Goal: Task Accomplishment & Management: Manage account settings

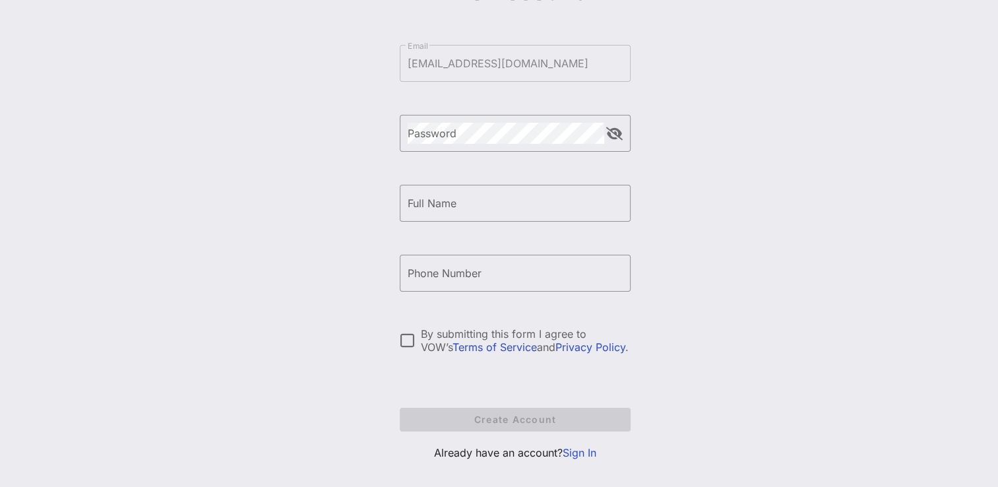
scroll to position [152, 0]
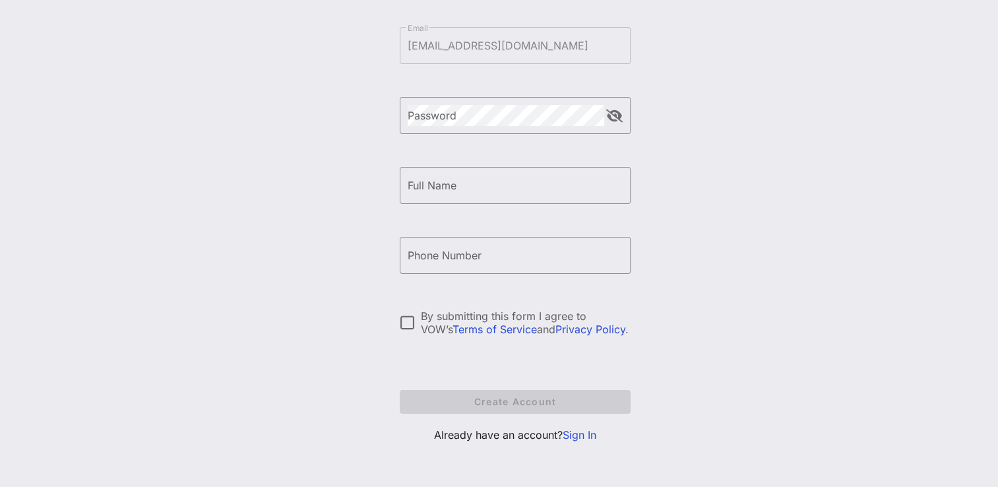
click at [596, 434] on link "Sign In" at bounding box center [579, 434] width 34 height 13
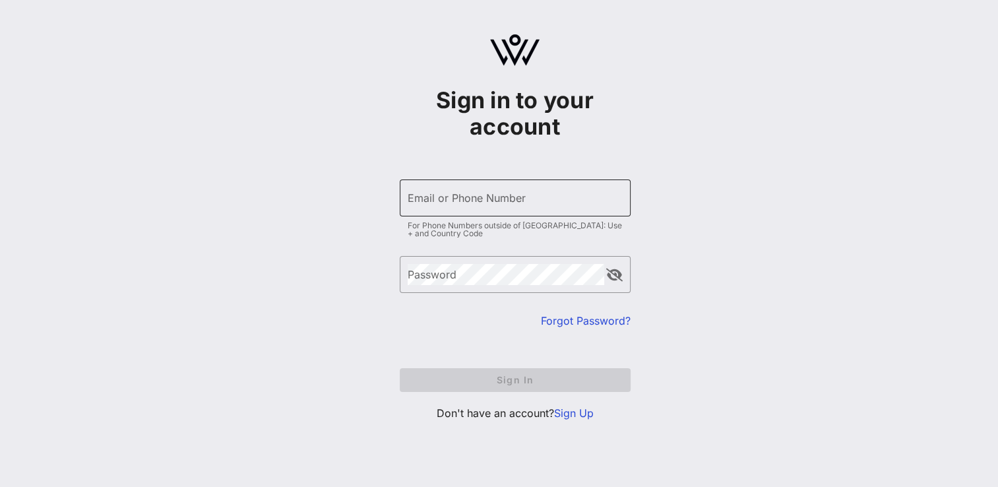
click at [448, 198] on input "Email or Phone Number" at bounding box center [515, 197] width 215 height 21
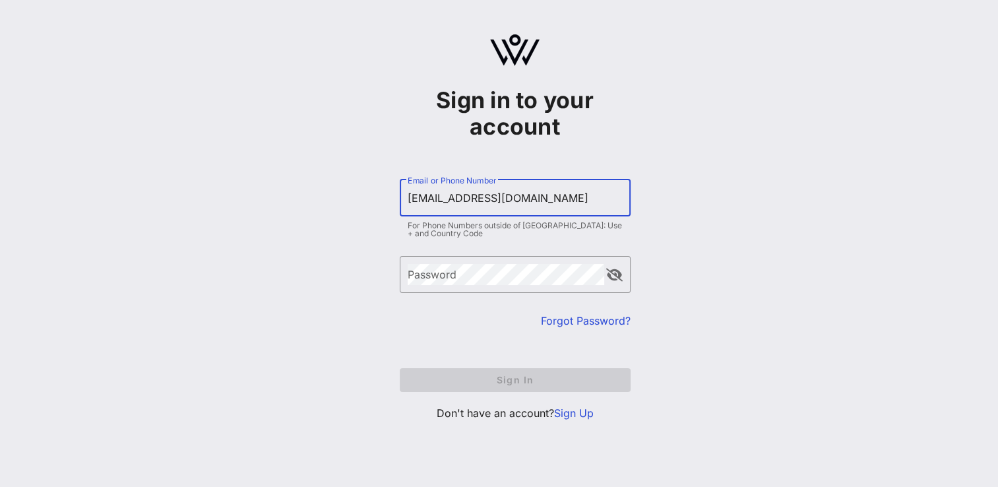
type input "[EMAIL_ADDRESS][DOMAIN_NAME]"
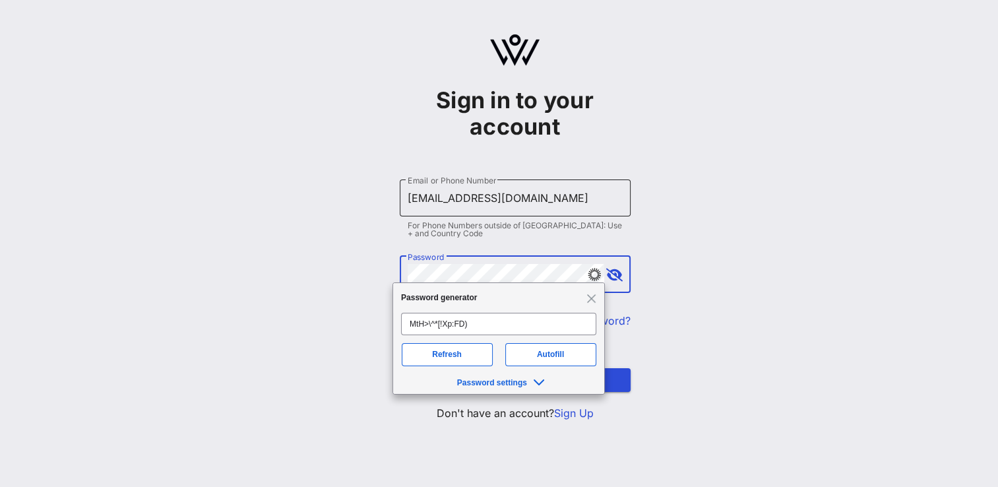
click at [400, 368] on button "Sign In" at bounding box center [515, 380] width 231 height 24
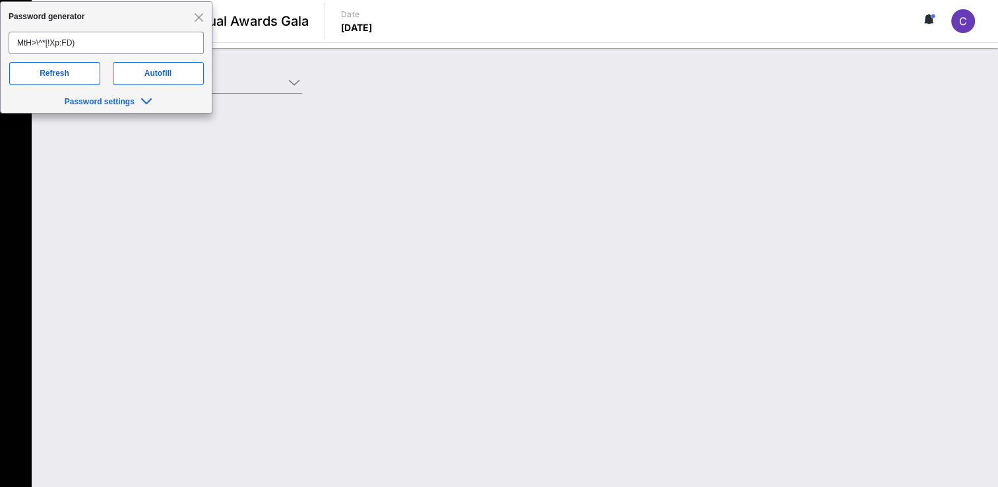
type input "AFT (AFT) [[PERSON_NAME] [PERSON_NAME], [EMAIL_ADDRESS][DOMAIN_NAME]]"
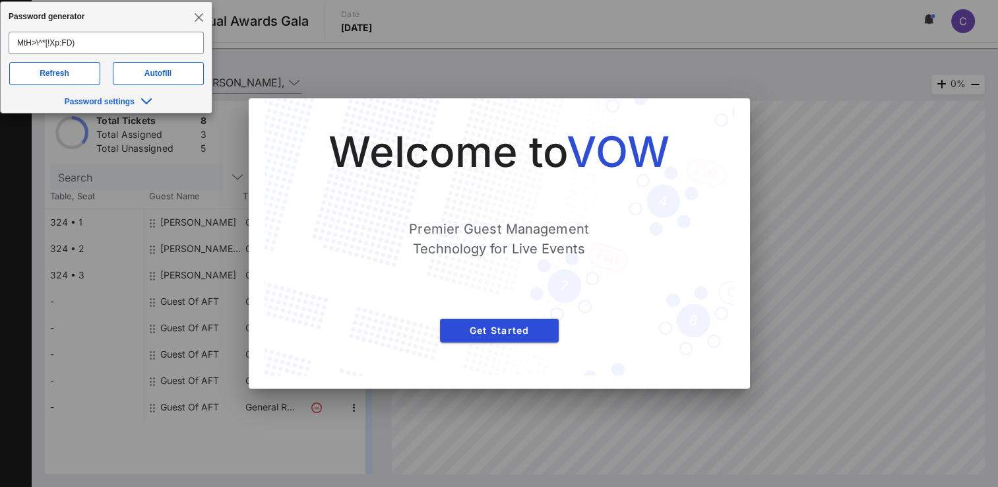
click at [197, 11] on span "Close" at bounding box center [198, 16] width 10 height 10
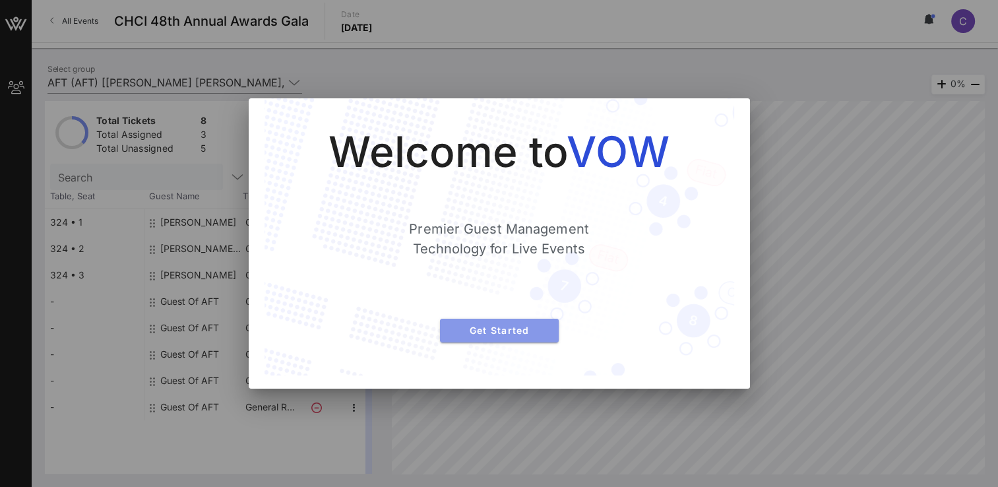
click at [511, 330] on span "Get Started" at bounding box center [499, 329] width 98 height 11
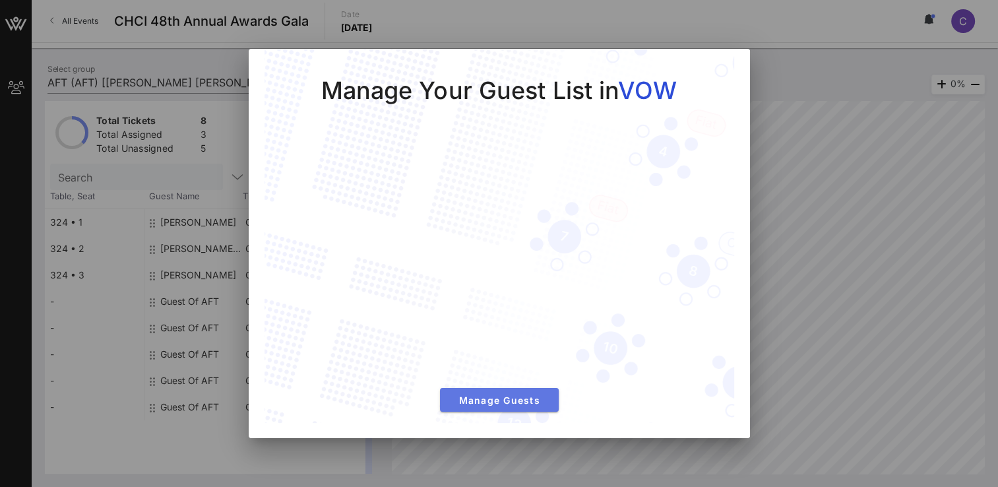
click at [504, 402] on span "Manage Guests" at bounding box center [499, 399] width 98 height 11
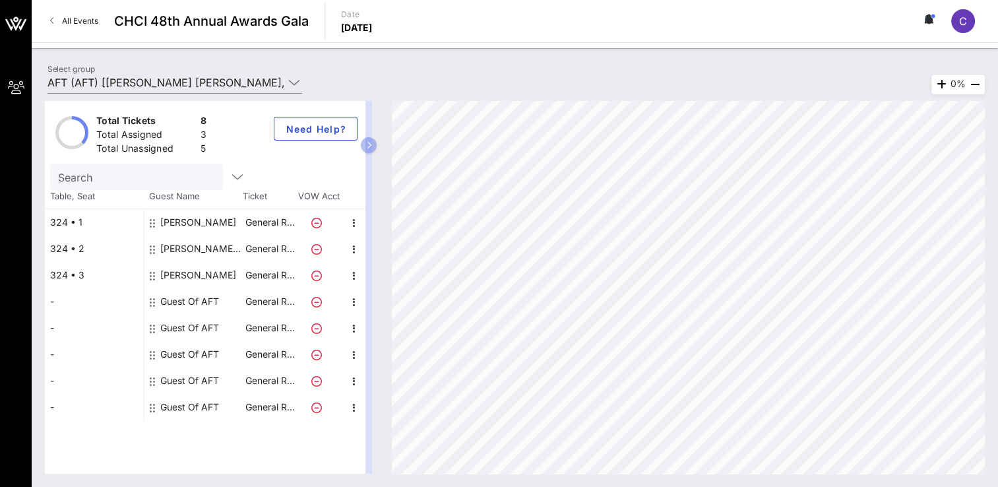
click at [205, 302] on div "Guest Of AFT" at bounding box center [189, 301] width 59 height 26
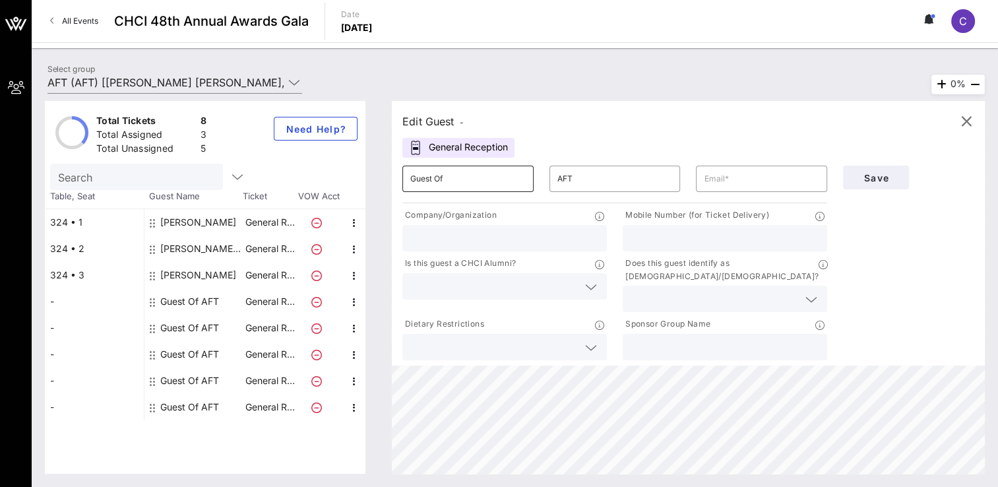
click at [510, 177] on input "Guest Of" at bounding box center [467, 178] width 115 height 21
type input "G"
type input "Montserrat"
type input "[EMAIL_ADDRESS][DOMAIN_NAME]"
type input "Dept of Education"
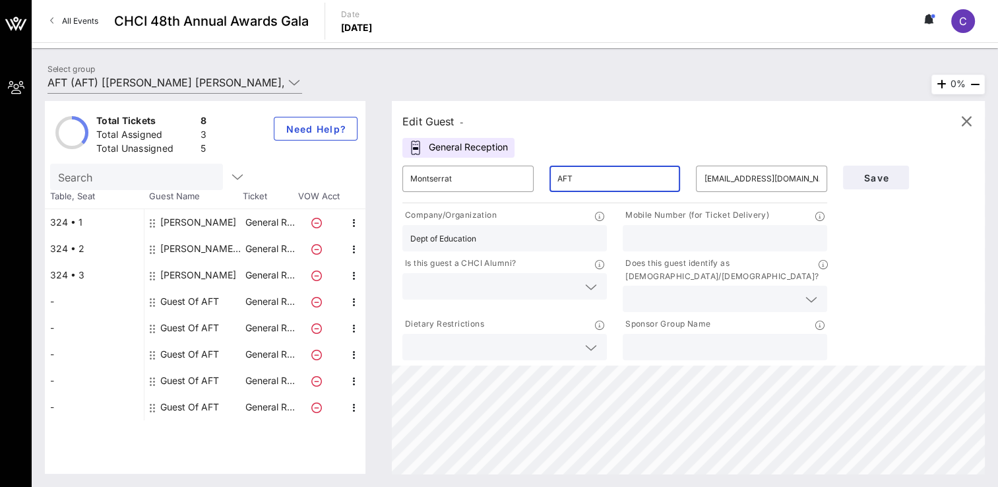
click at [666, 186] on input "AFT" at bounding box center [614, 178] width 115 height 21
type input "A"
type input "[PERSON_NAME]"
click at [793, 191] on div "[EMAIL_ADDRESS][DOMAIN_NAME]" at bounding box center [761, 179] width 115 height 26
drag, startPoint x: 816, startPoint y: 184, endPoint x: 669, endPoint y: 189, distance: 147.8
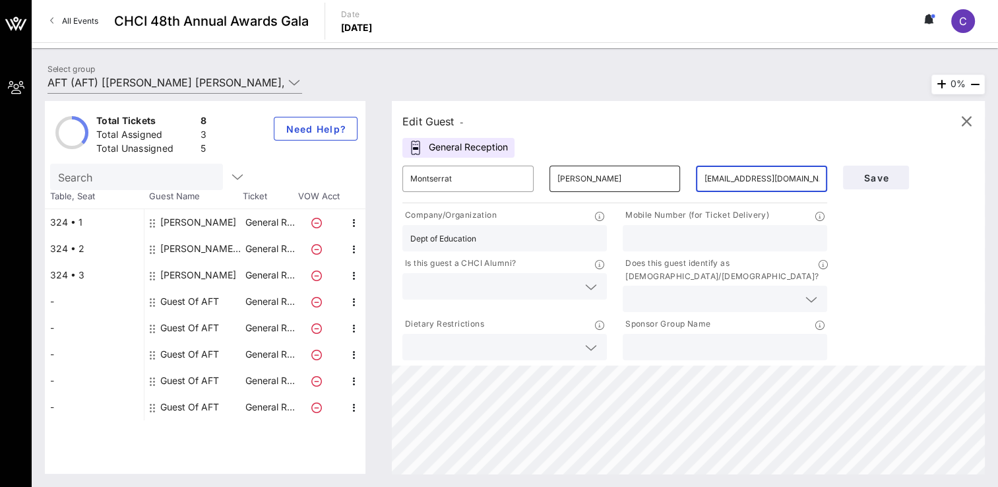
click at [669, 189] on div "​ Montserrat ​ [PERSON_NAME] ​ [EMAIL_ADDRESS][DOMAIN_NAME]" at bounding box center [614, 179] width 440 height 42
paste input "[EMAIL_ADDRESS][DOMAIN_NAME]"
type input "[EMAIL_ADDRESS][DOMAIN_NAME]"
click at [572, 249] on div "Dept of Education" at bounding box center [504, 238] width 189 height 26
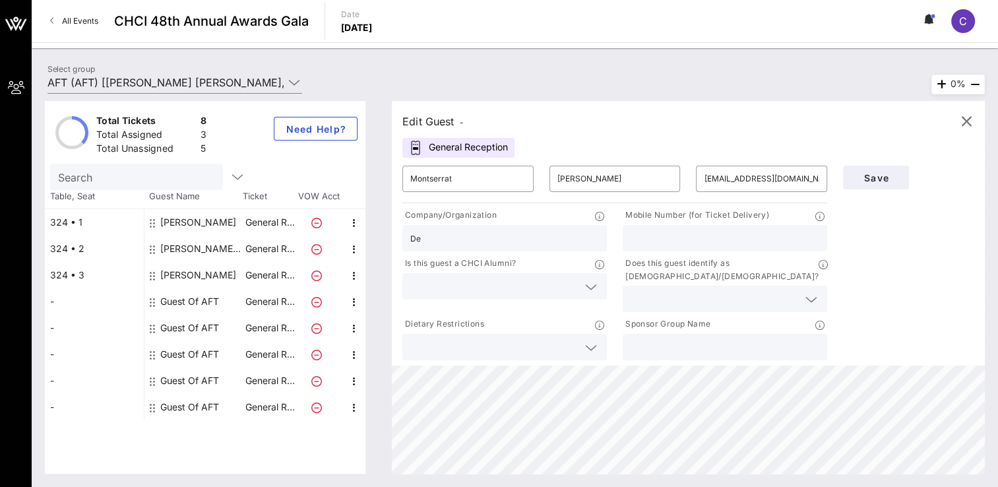
type input "D"
type input "NABE"
type input "5126272313"
click at [471, 291] on input "text" at bounding box center [493, 286] width 167 height 17
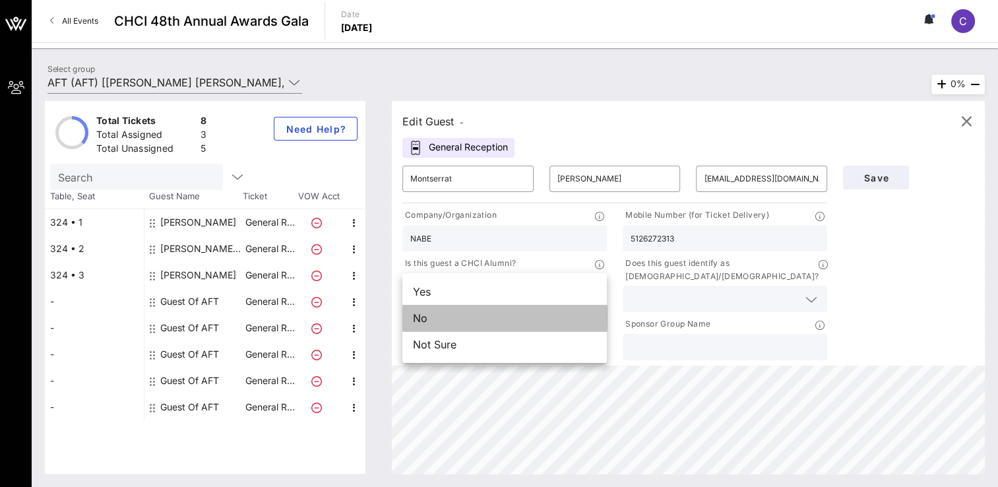
click at [459, 318] on div "No" at bounding box center [504, 318] width 204 height 26
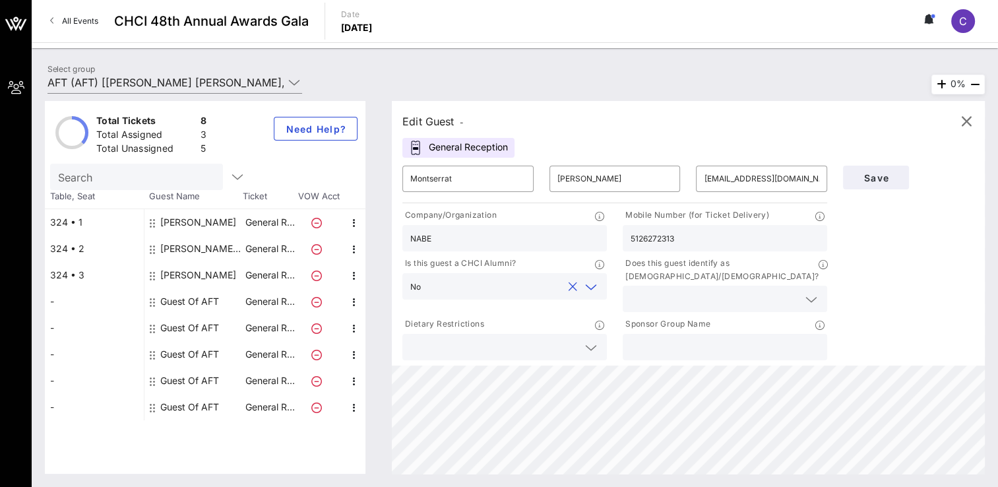
click at [671, 290] on input "text" at bounding box center [713, 298] width 167 height 17
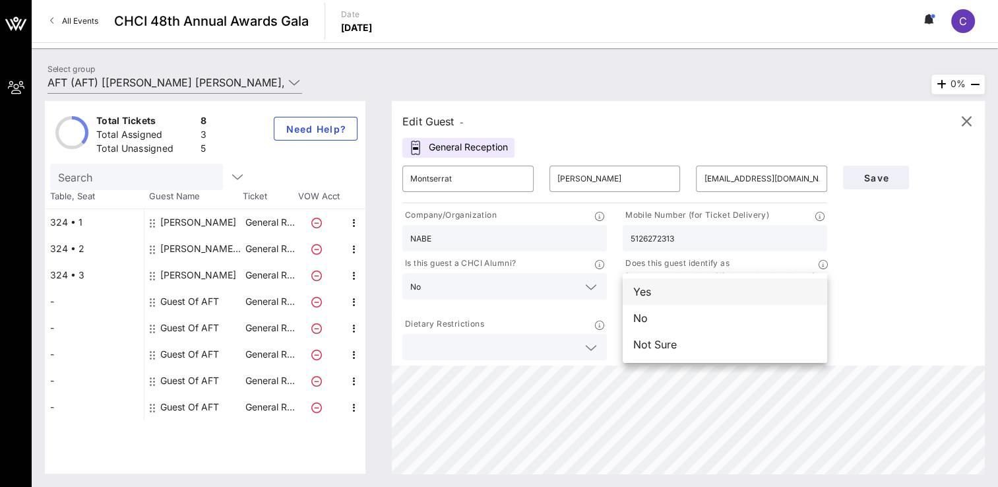
click at [670, 295] on div "Yes" at bounding box center [724, 291] width 204 height 26
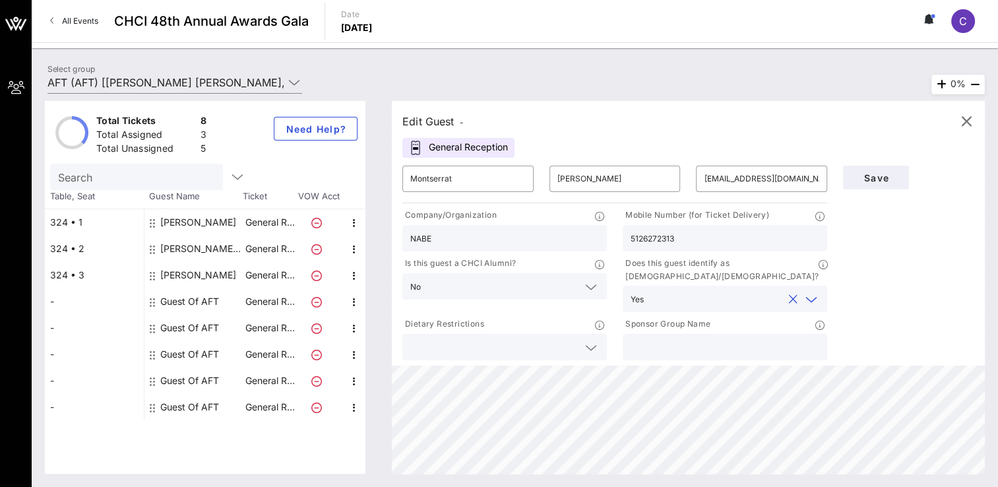
click at [530, 338] on input "text" at bounding box center [493, 346] width 167 height 17
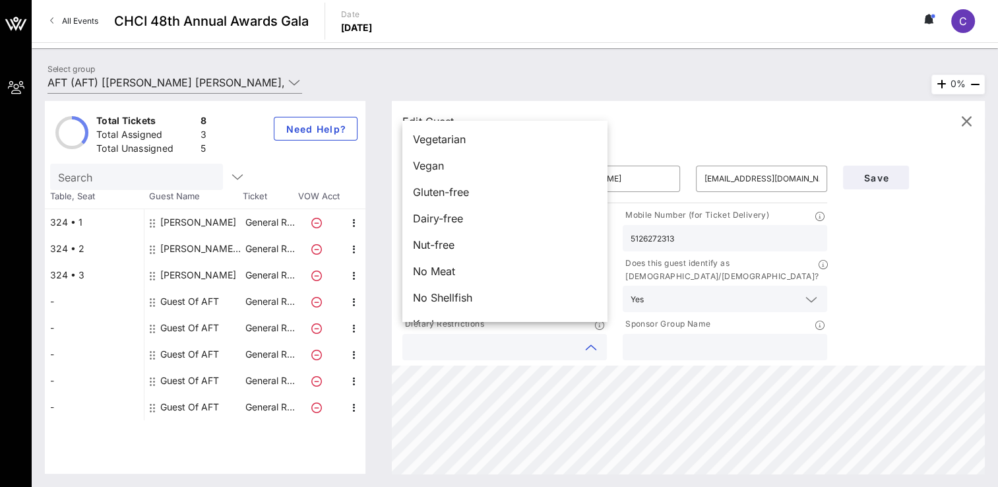
scroll to position [21, 0]
click at [686, 334] on div at bounding box center [724, 347] width 189 height 26
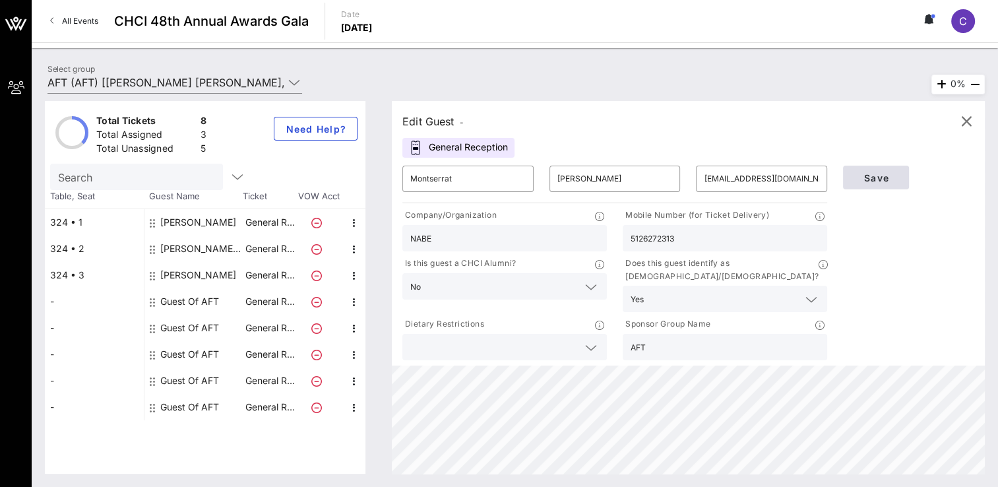
type input "AFT"
click at [892, 179] on span "Save" at bounding box center [875, 177] width 45 height 11
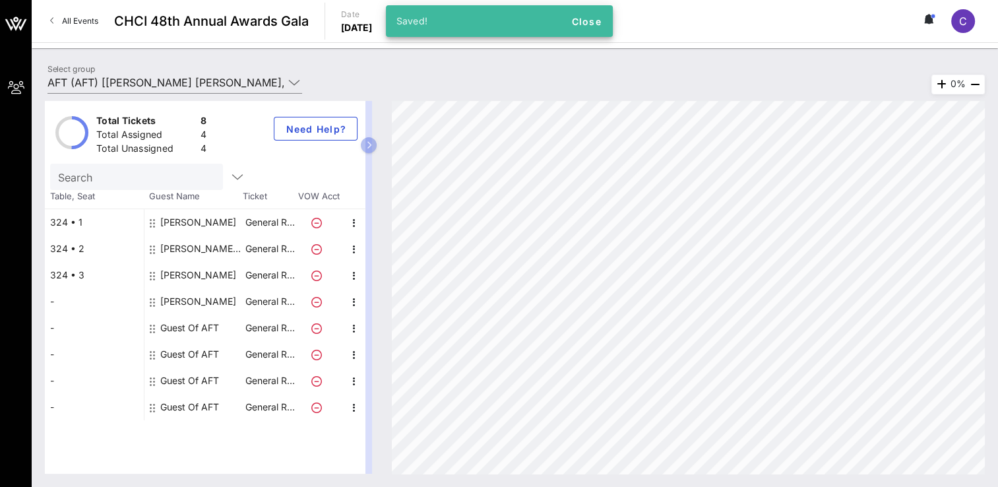
click at [195, 328] on div "Guest Of AFT" at bounding box center [189, 328] width 59 height 26
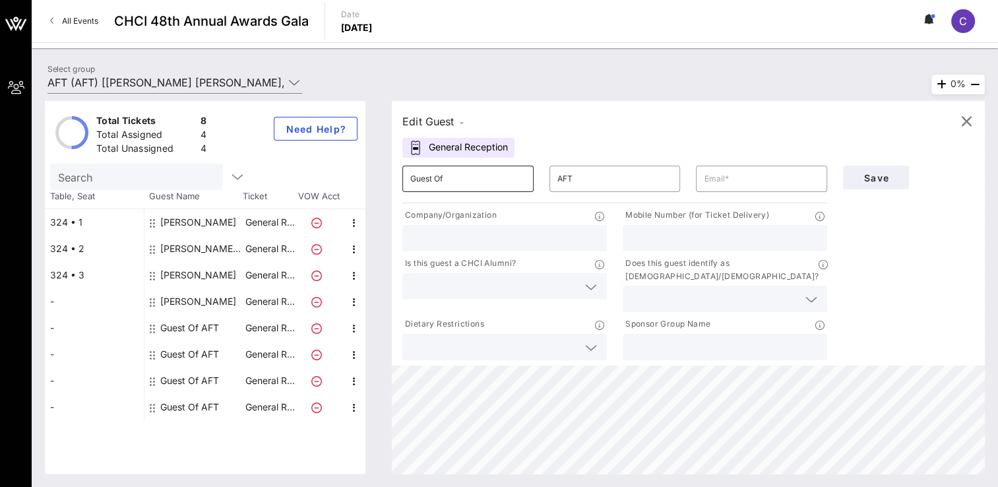
click at [466, 177] on input "Guest Of" at bounding box center [467, 178] width 115 height 21
type input "G"
type input "[PERSON_NAME]"
type input "[EMAIL_ADDRESS][DOMAIN_NAME]"
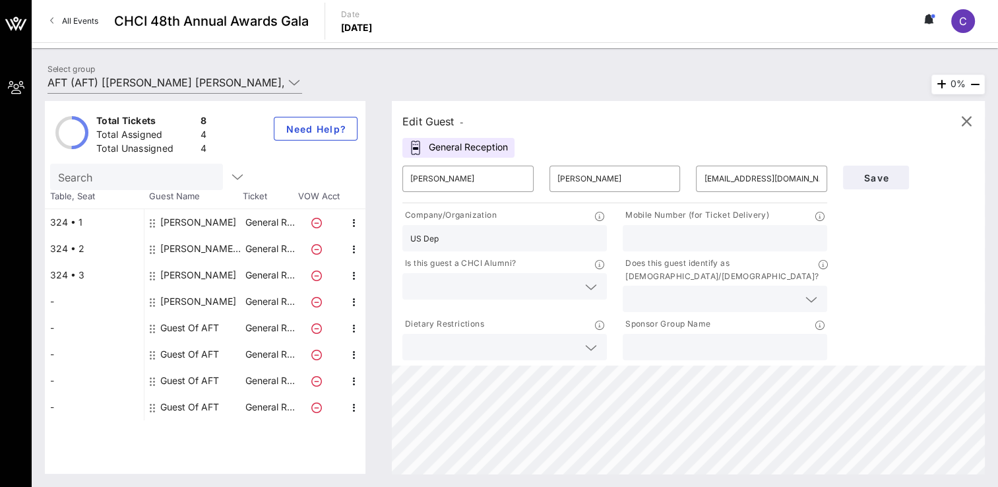
type input "US Department of Ed"
type input "[PHONE_NUMBER]"
click at [422, 291] on input "text" at bounding box center [493, 286] width 167 height 17
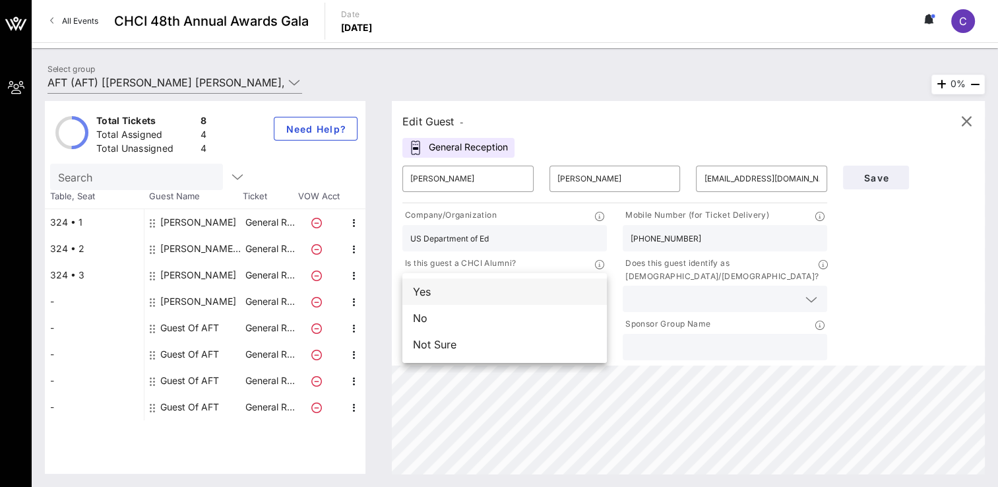
click at [433, 292] on div "Yes" at bounding box center [504, 291] width 204 height 26
click at [651, 290] on input "text" at bounding box center [713, 298] width 167 height 17
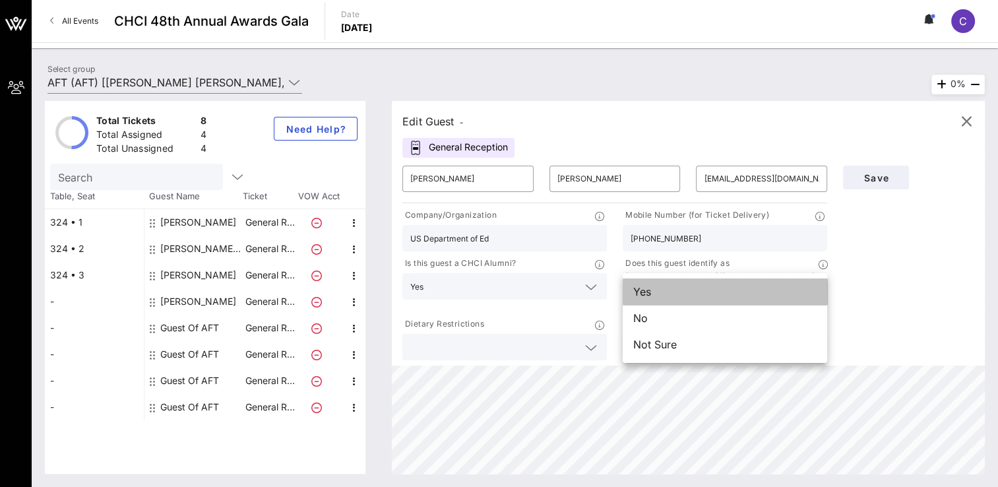
click at [651, 291] on div "Yes" at bounding box center [724, 291] width 204 height 26
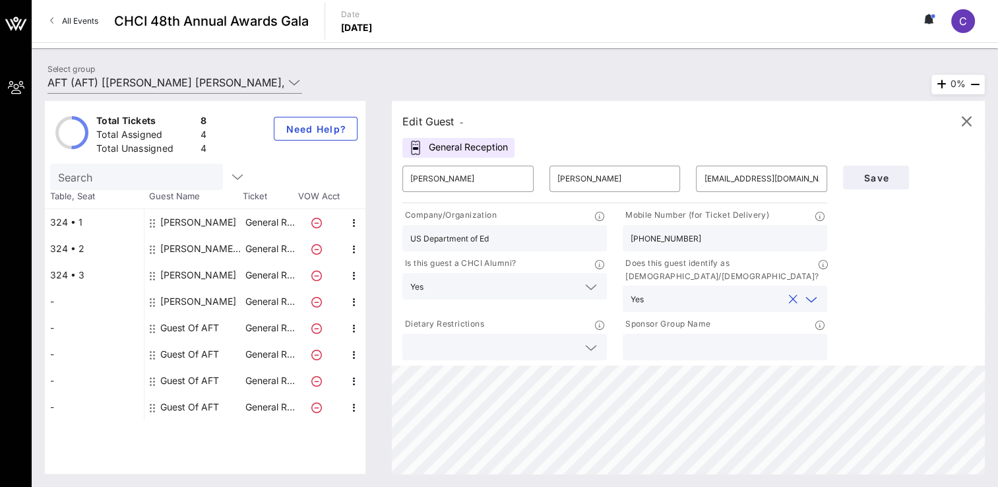
click at [541, 338] on input "text" at bounding box center [493, 346] width 167 height 17
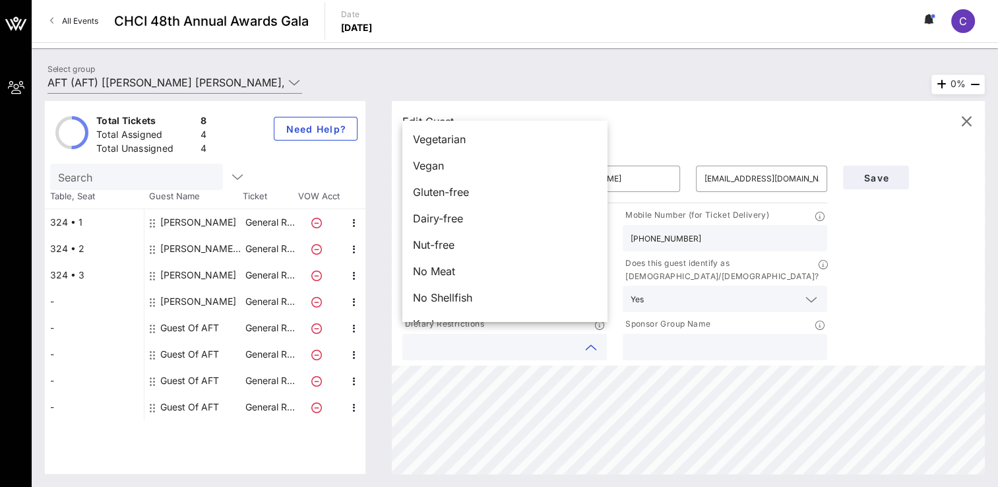
click at [669, 342] on input "text" at bounding box center [724, 346] width 189 height 17
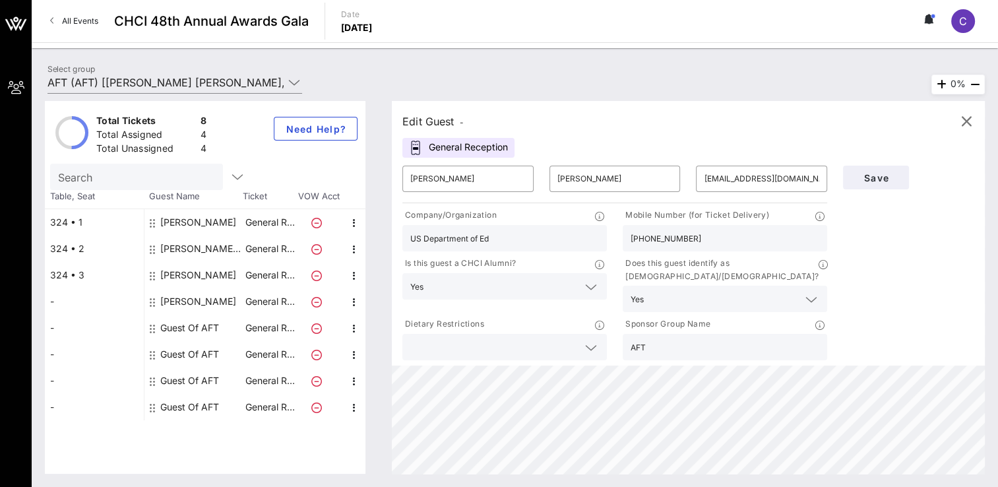
type input "AFT"
drag, startPoint x: 858, startPoint y: 179, endPoint x: 898, endPoint y: 293, distance: 121.0
drag, startPoint x: 898, startPoint y: 293, endPoint x: 525, endPoint y: 244, distance: 376.5
click at [525, 244] on input "US Department of Ed" at bounding box center [504, 237] width 189 height 17
click at [876, 173] on span "Save" at bounding box center [875, 177] width 45 height 11
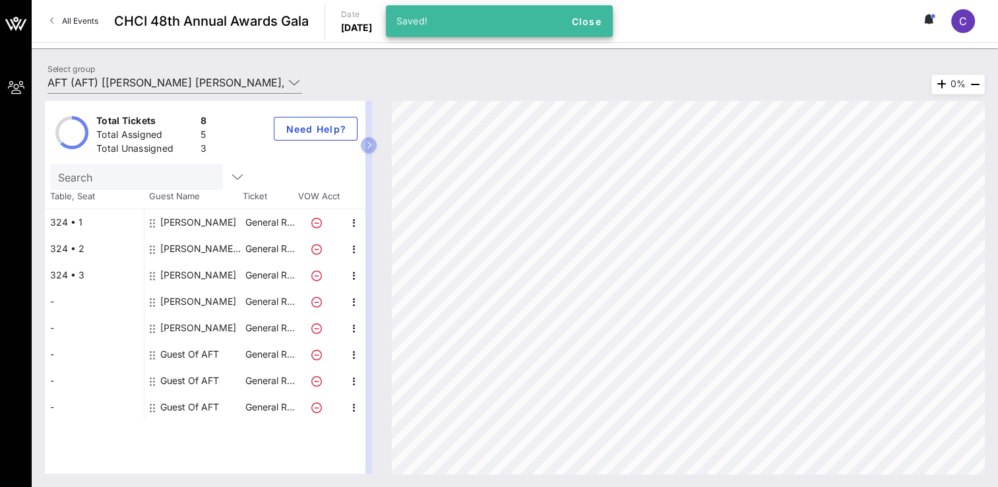
click at [226, 329] on div "[PERSON_NAME]" at bounding box center [198, 328] width 76 height 26
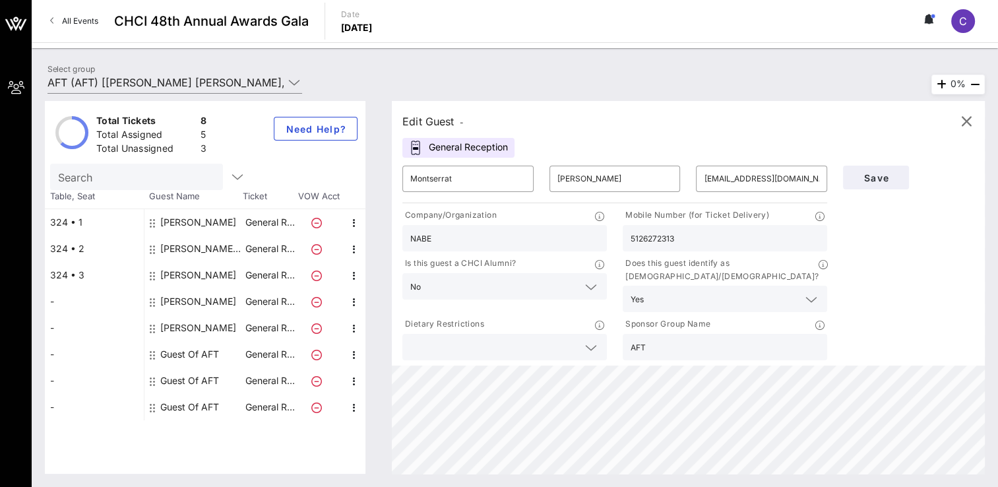
click at [702, 243] on input "5126272313" at bounding box center [724, 237] width 189 height 17
type input "[PHONE_NUMBER]"
click at [887, 176] on span "Save" at bounding box center [875, 177] width 45 height 11
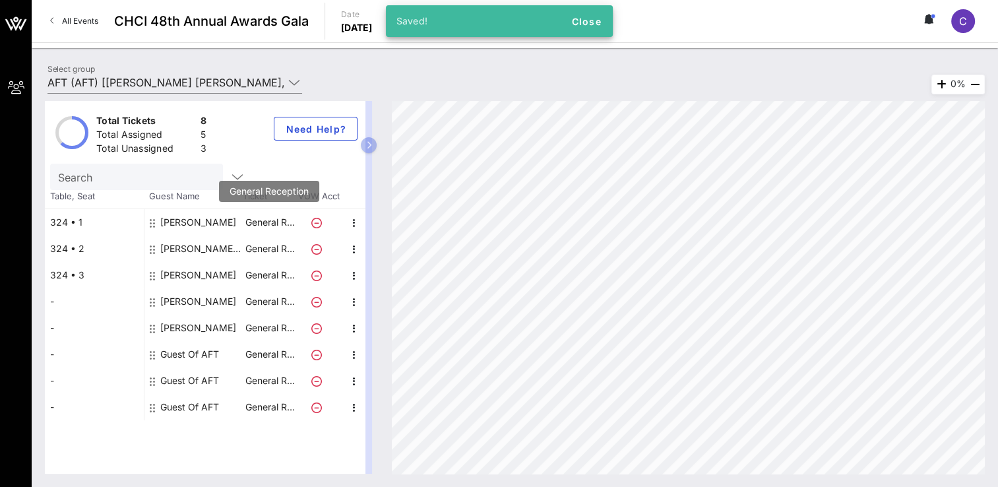
click at [257, 228] on p "General R…" at bounding box center [269, 222] width 53 height 26
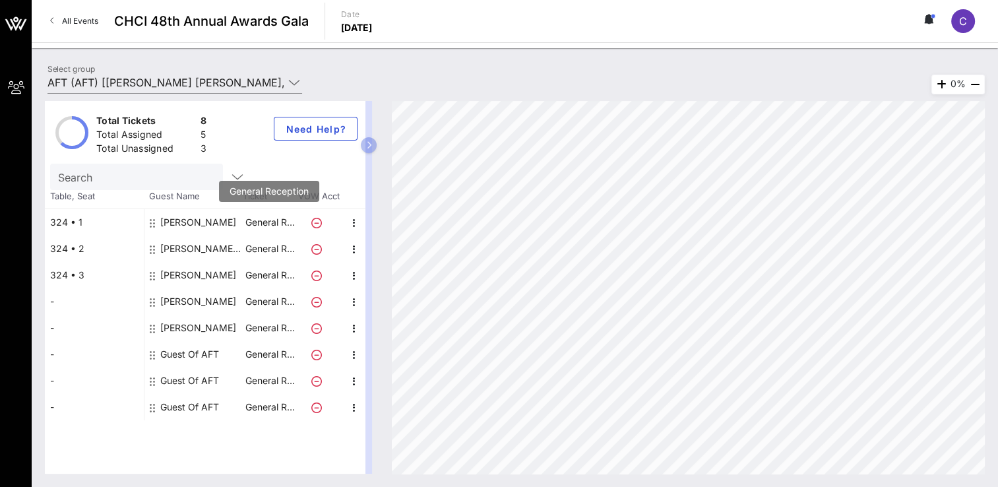
click at [266, 222] on p "General R…" at bounding box center [269, 222] width 53 height 26
click at [205, 224] on div "[PERSON_NAME]" at bounding box center [198, 222] width 76 height 26
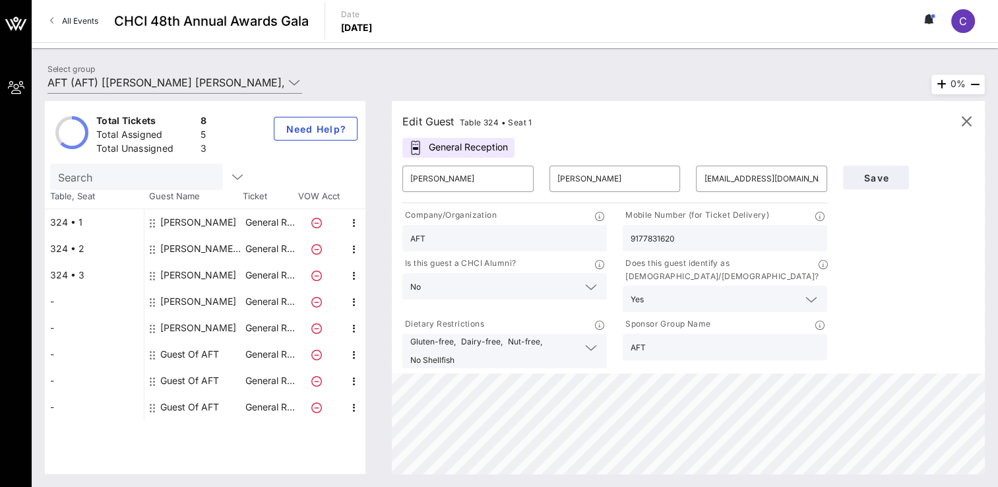
click at [677, 241] on input "9177831620" at bounding box center [724, 237] width 189 height 17
type input "[PHONE_NUMBER]"
click at [868, 177] on span "Save" at bounding box center [875, 177] width 45 height 11
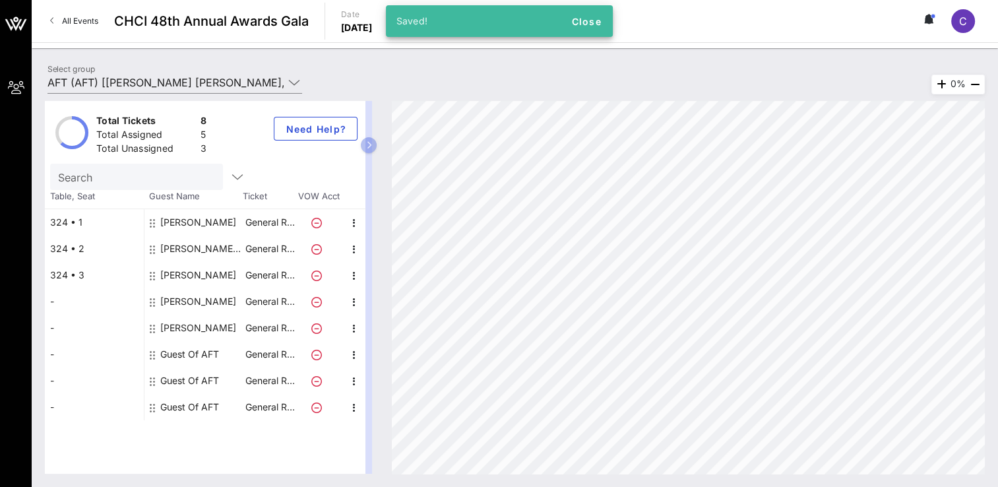
click at [224, 249] on div "[PERSON_NAME] [PERSON_NAME]" at bounding box center [201, 248] width 83 height 26
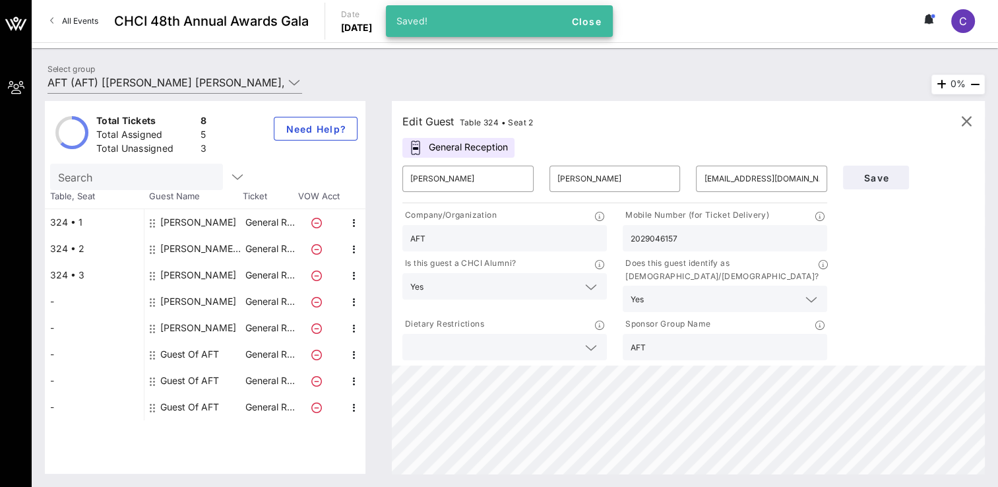
click at [649, 237] on input "2029046157" at bounding box center [724, 237] width 189 height 17
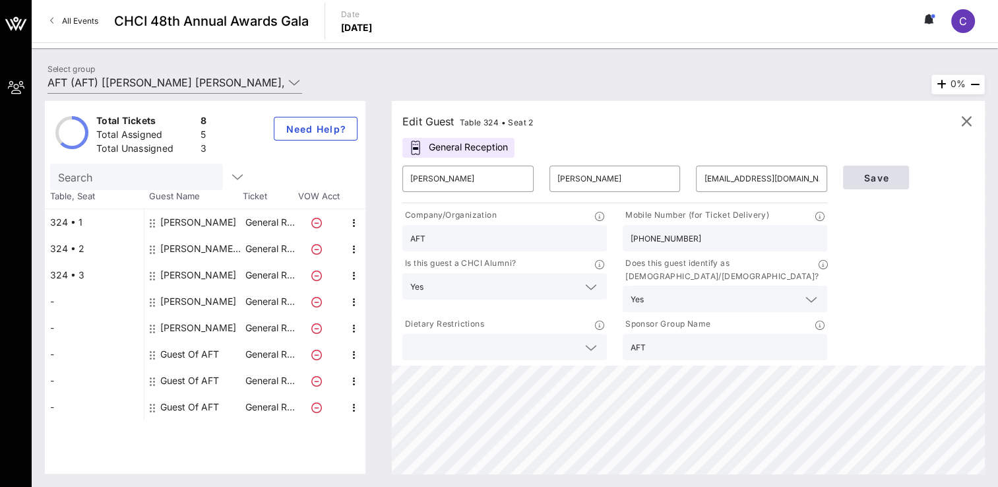
type input "[PHONE_NUMBER]"
click at [864, 174] on span "Save" at bounding box center [875, 177] width 45 height 11
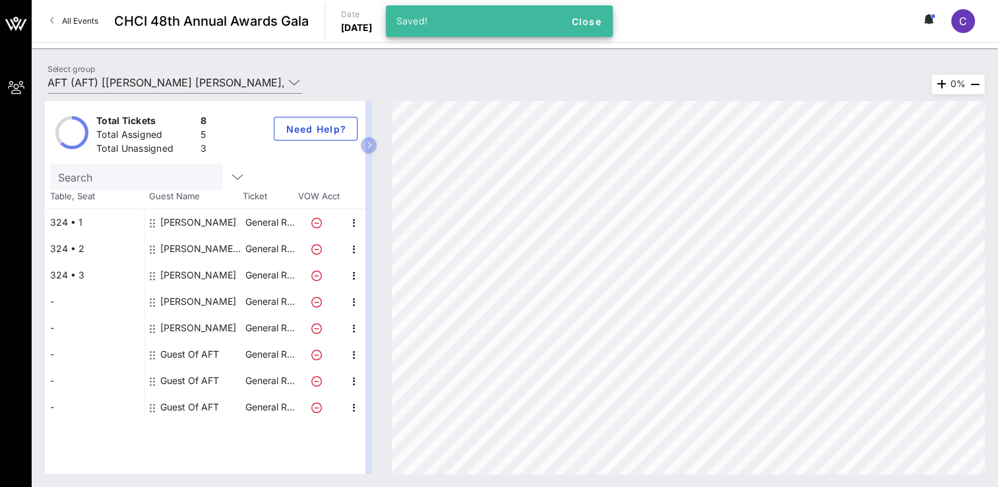
click at [200, 353] on div "Guest Of AFT" at bounding box center [189, 354] width 59 height 26
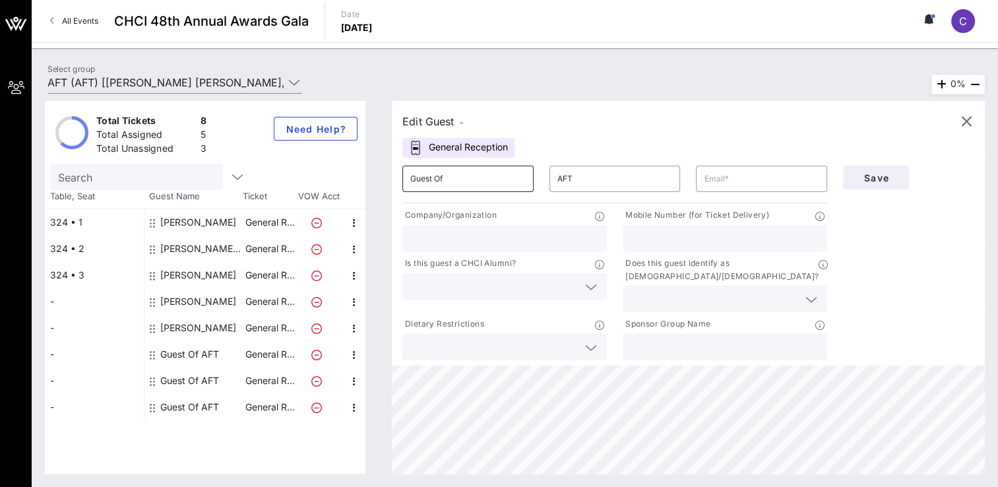
click at [475, 180] on input "Guest Of" at bounding box center [467, 178] width 115 height 21
type input "G"
type input "Nairka"
type input "[PERSON_NAME]"
click at [448, 183] on input "Nairka" at bounding box center [467, 178] width 115 height 21
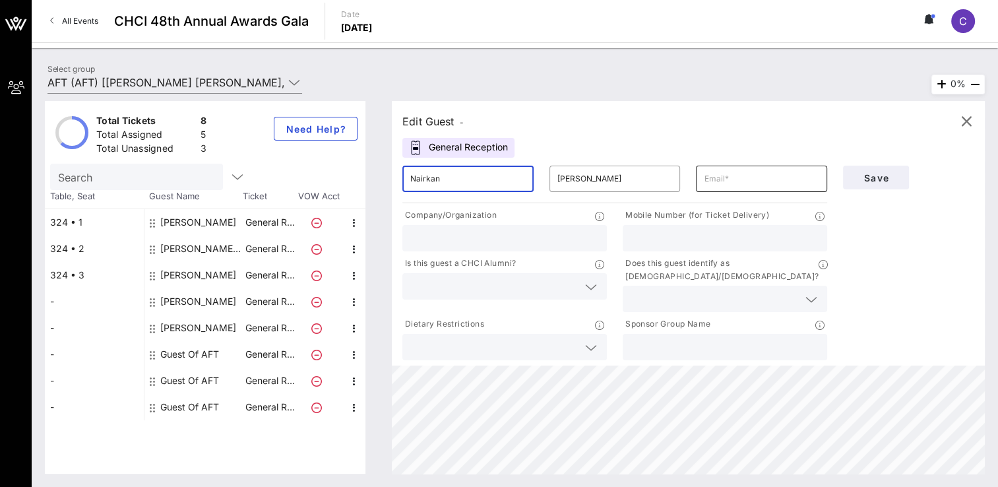
type input "Nairkan"
click at [717, 170] on input "text" at bounding box center [761, 178] width 115 height 21
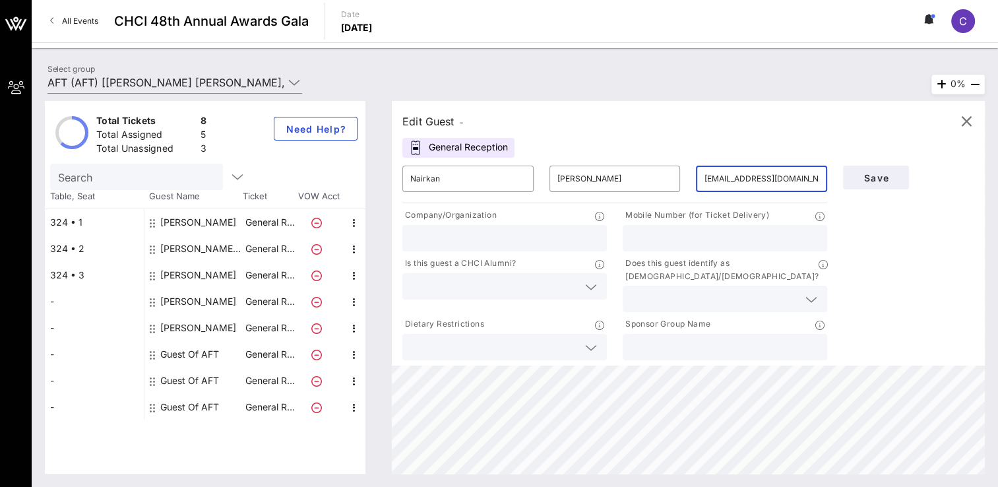
scroll to position [0, 3]
type input "[EMAIL_ADDRESS][DOMAIN_NAME]"
click at [543, 225] on div at bounding box center [504, 238] width 189 height 26
click at [542, 227] on div at bounding box center [504, 238] width 189 height 26
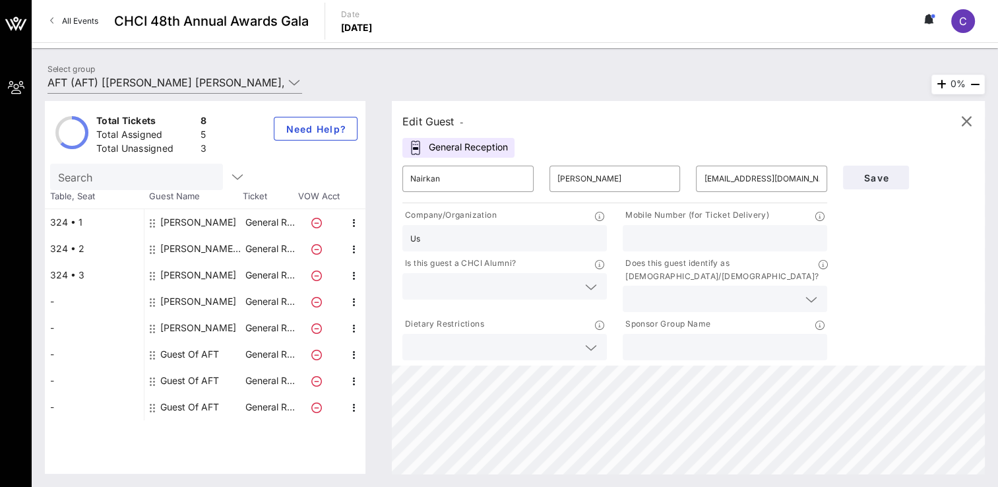
type input "U"
type input "Senator [PERSON_NAME]'s Office"
type input "[PHONE_NUMBER]"
click at [563, 244] on input "Senator [PERSON_NAME]'s Office" at bounding box center [504, 237] width 189 height 17
type input "S"
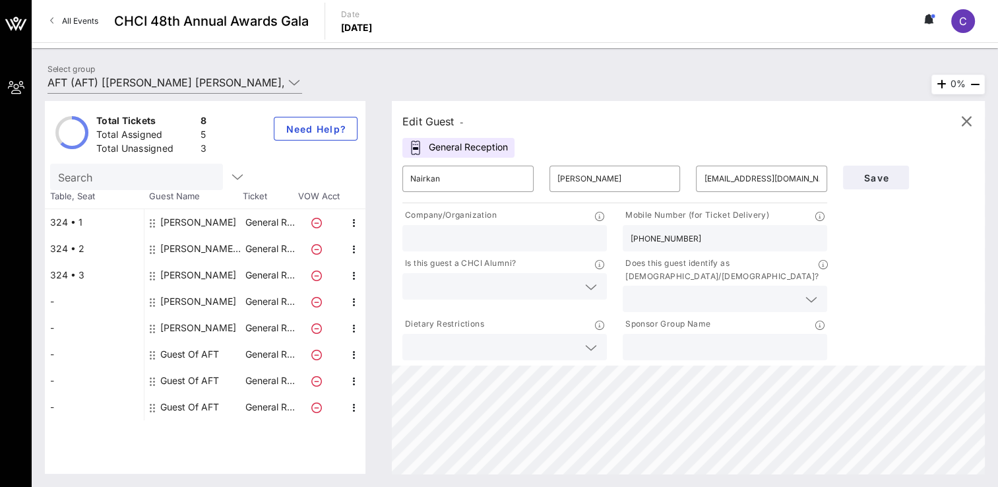
click at [650, 338] on input "text" at bounding box center [724, 346] width 189 height 17
type input "AFT"
click at [568, 286] on input "text" at bounding box center [493, 286] width 167 height 17
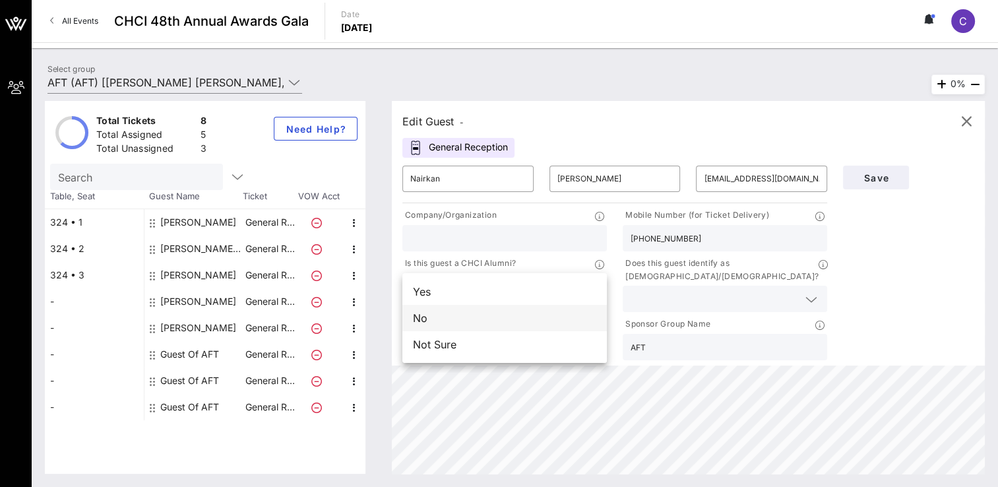
click at [535, 324] on div "No" at bounding box center [504, 318] width 204 height 26
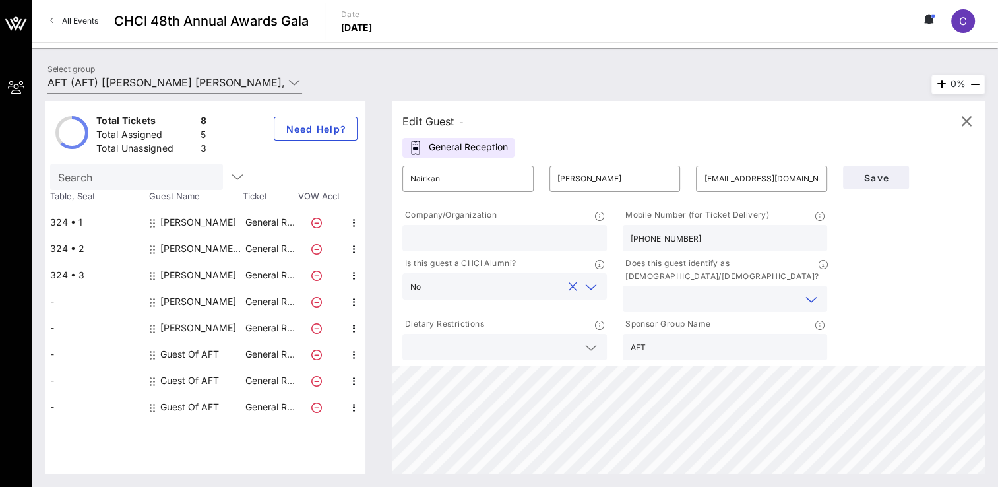
click at [649, 291] on input "text" at bounding box center [713, 298] width 167 height 17
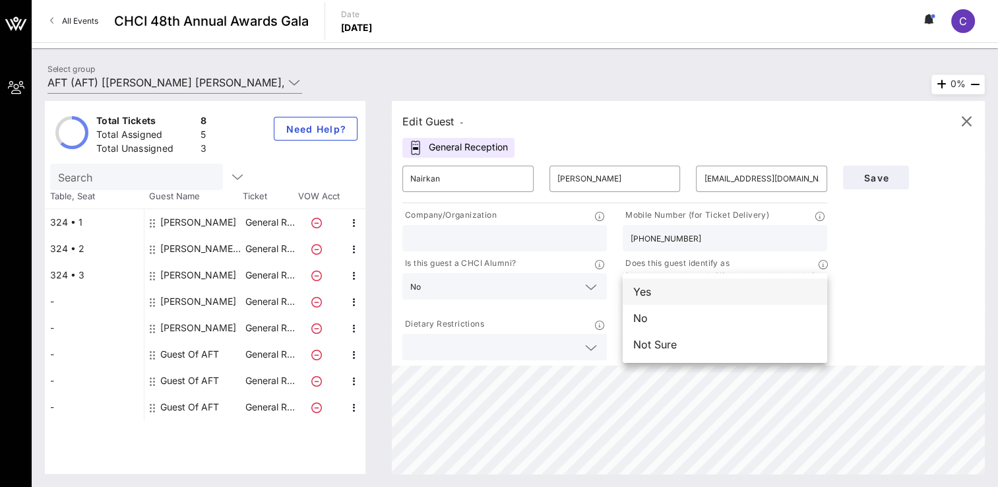
click at [651, 293] on div "Yes" at bounding box center [724, 291] width 204 height 26
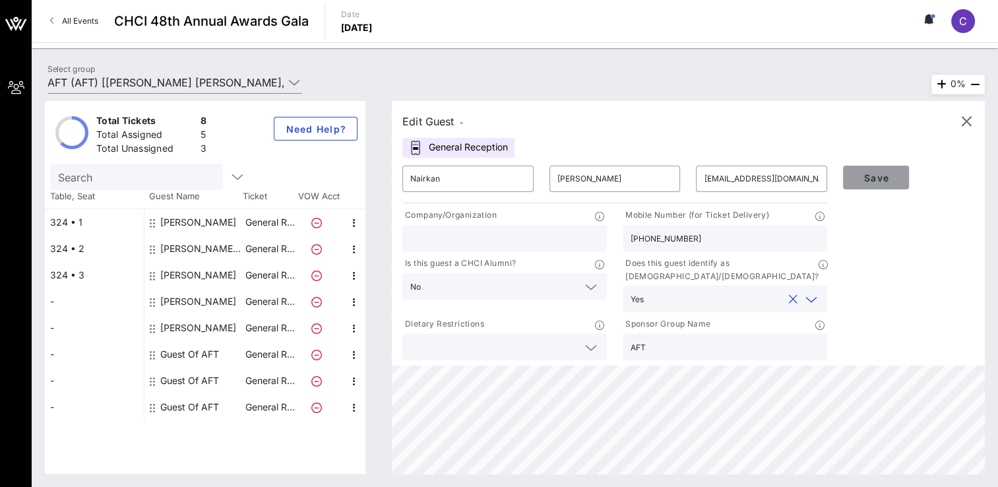
click at [869, 189] on button "Save" at bounding box center [876, 178] width 66 height 24
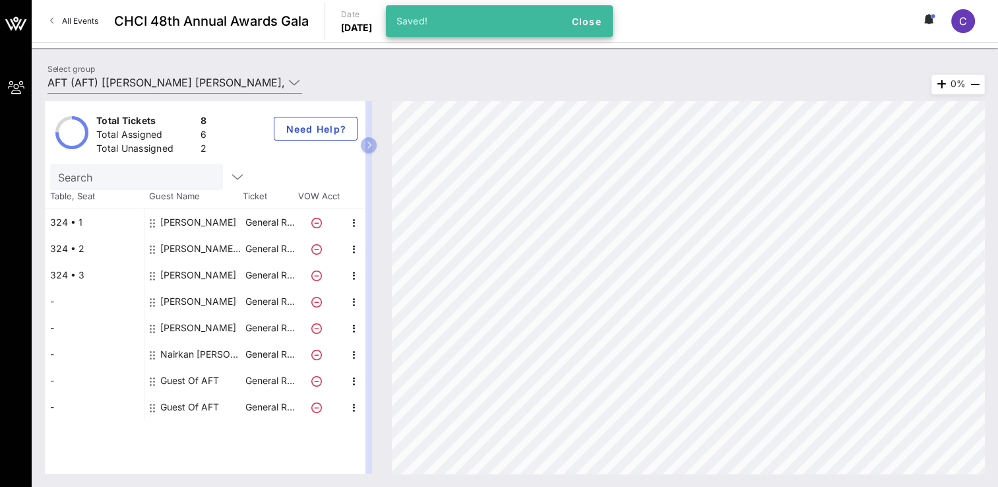
click at [198, 377] on div "Guest Of AFT" at bounding box center [189, 380] width 59 height 26
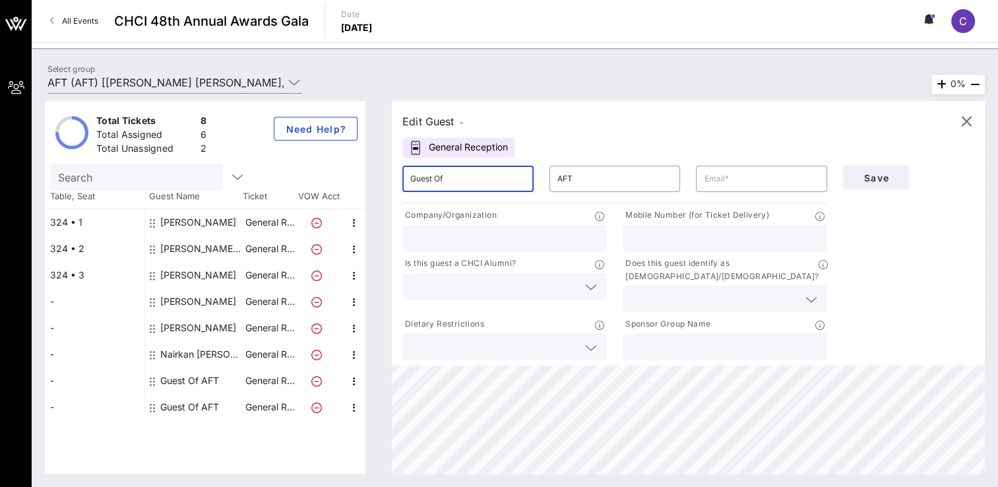
click at [468, 186] on input "Guest Of" at bounding box center [467, 178] width 115 height 21
type input "G"
type input "[PERSON_NAME]"
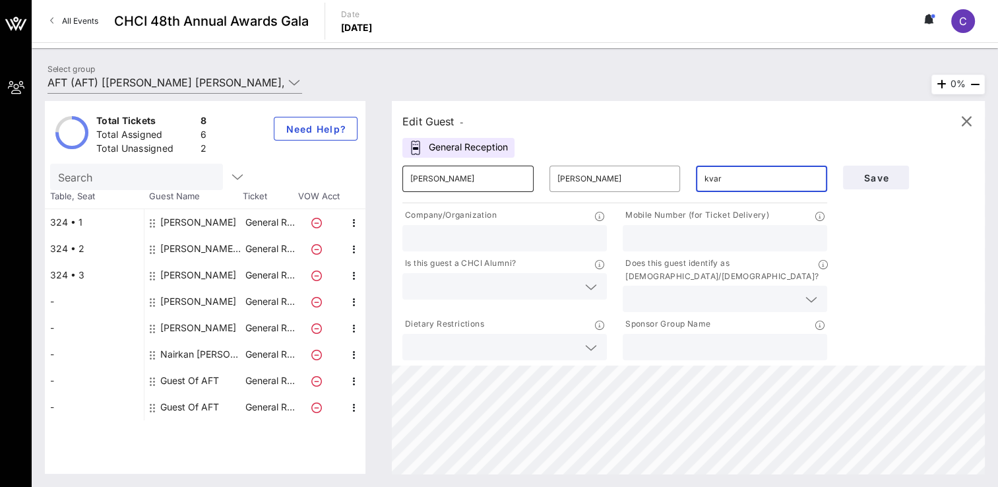
type input "[EMAIL_ADDRESS][DOMAIN_NAME]"
click at [654, 227] on div at bounding box center [724, 238] width 189 height 26
type input "[PHONE_NUMBER]"
click at [651, 334] on div at bounding box center [724, 347] width 189 height 26
type input "F"
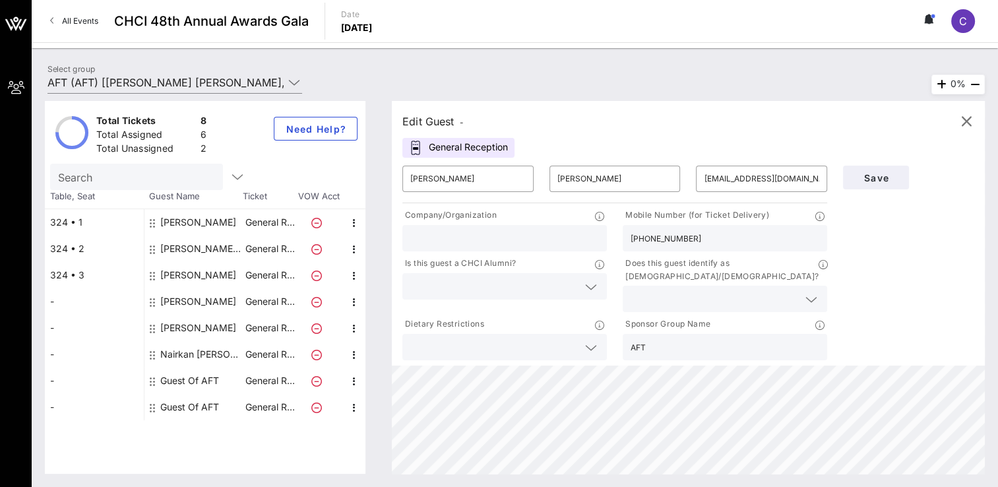
type input "AFT"
click at [644, 290] on input "text" at bounding box center [713, 298] width 167 height 17
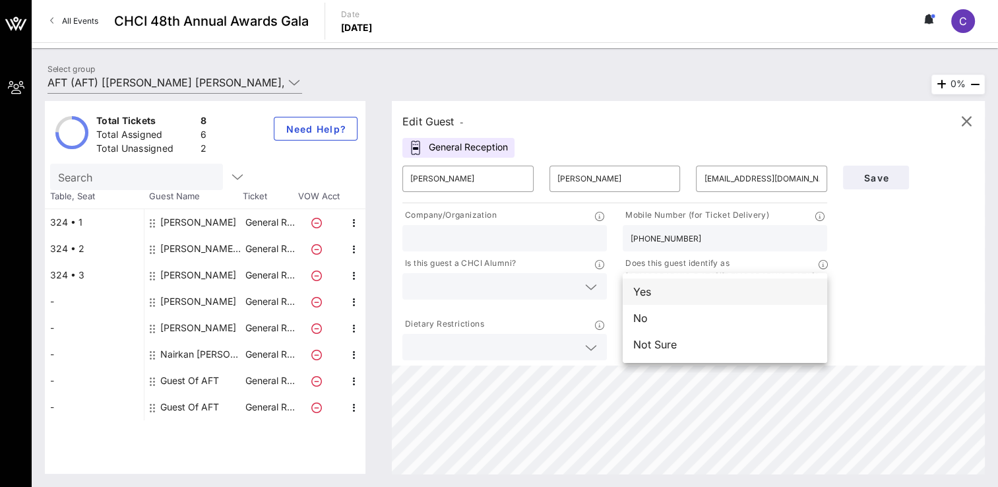
click at [646, 299] on div "Yes" at bounding box center [724, 291] width 204 height 26
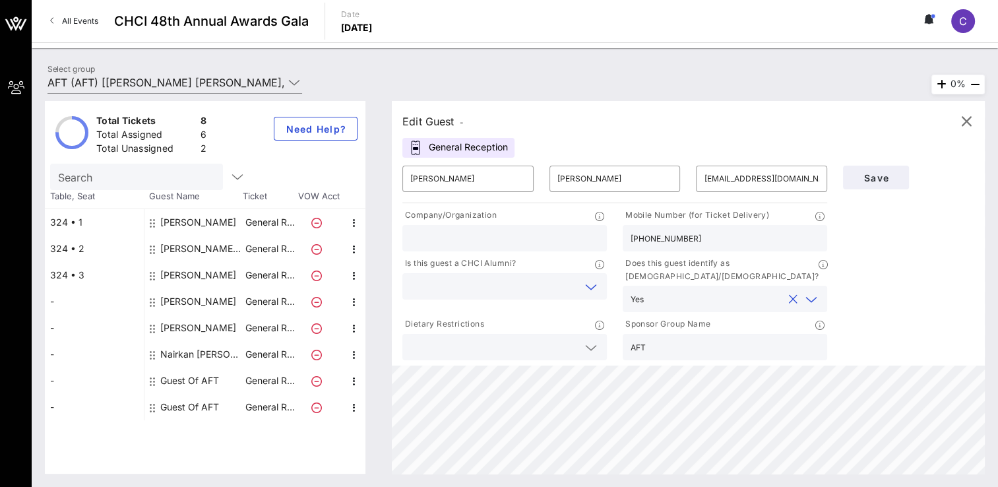
click at [531, 291] on input "text" at bounding box center [493, 286] width 167 height 17
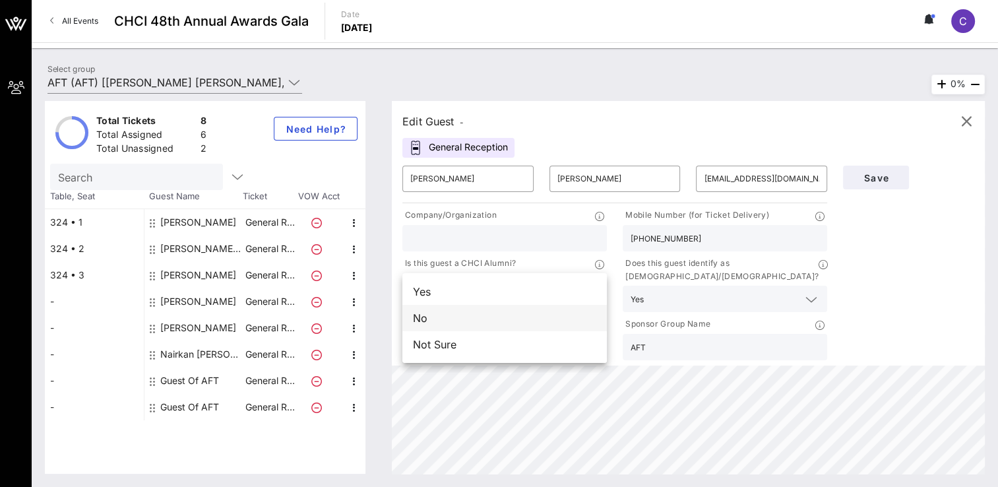
click at [523, 323] on div "No" at bounding box center [504, 318] width 204 height 26
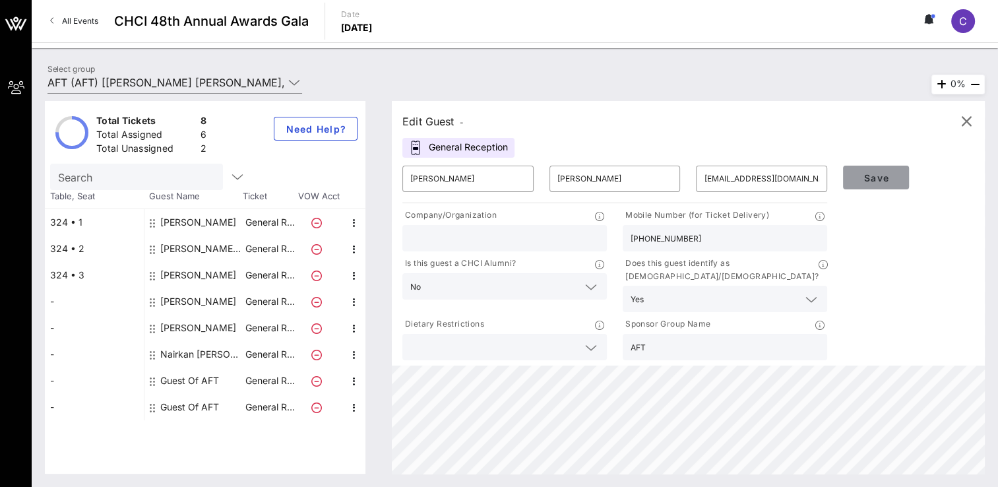
click at [878, 185] on button "Save" at bounding box center [876, 178] width 66 height 24
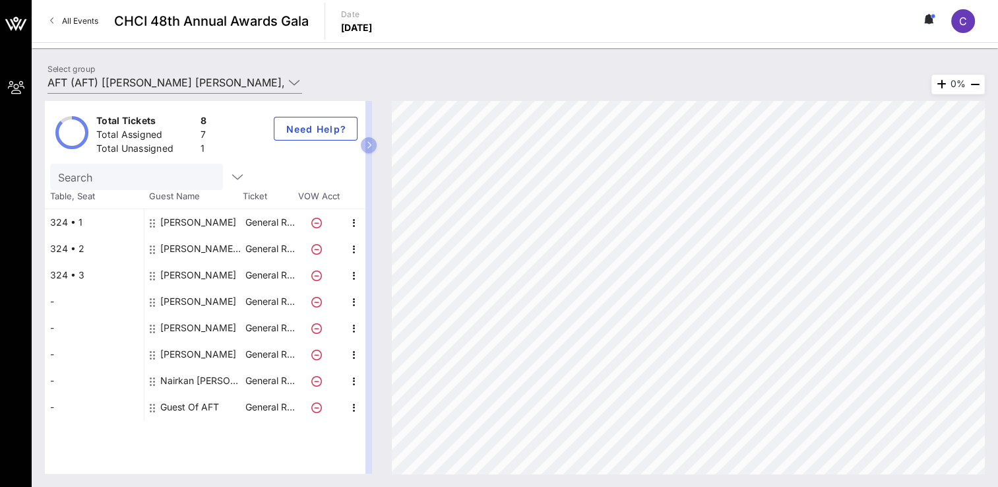
click at [180, 329] on div "[PERSON_NAME]" at bounding box center [198, 328] width 76 height 26
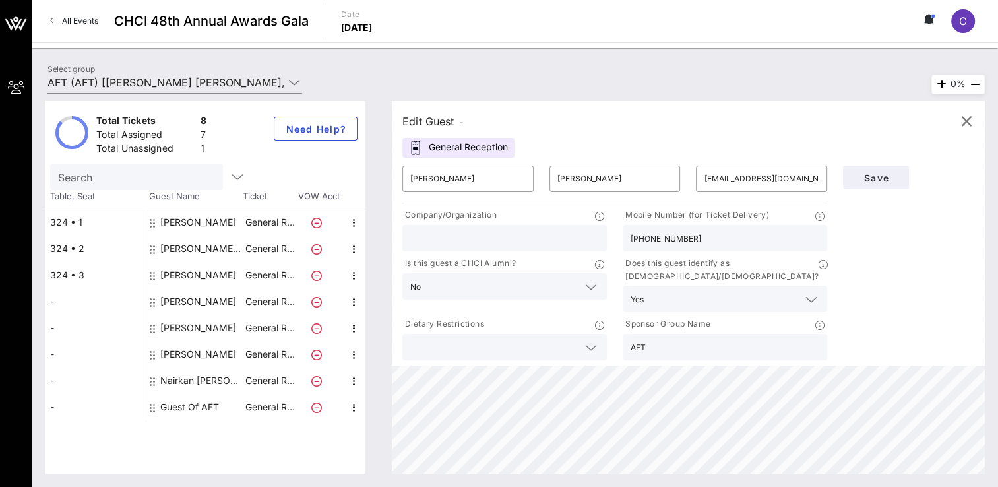
click at [667, 106] on div "Edit Guest - General Reception ​ [PERSON_NAME] ​ [PERSON_NAME] ​ [EMAIL_ADDRESS…" at bounding box center [688, 233] width 593 height 264
click at [961, 119] on icon "button" at bounding box center [966, 121] width 16 height 16
